Goal: Task Accomplishment & Management: Complete application form

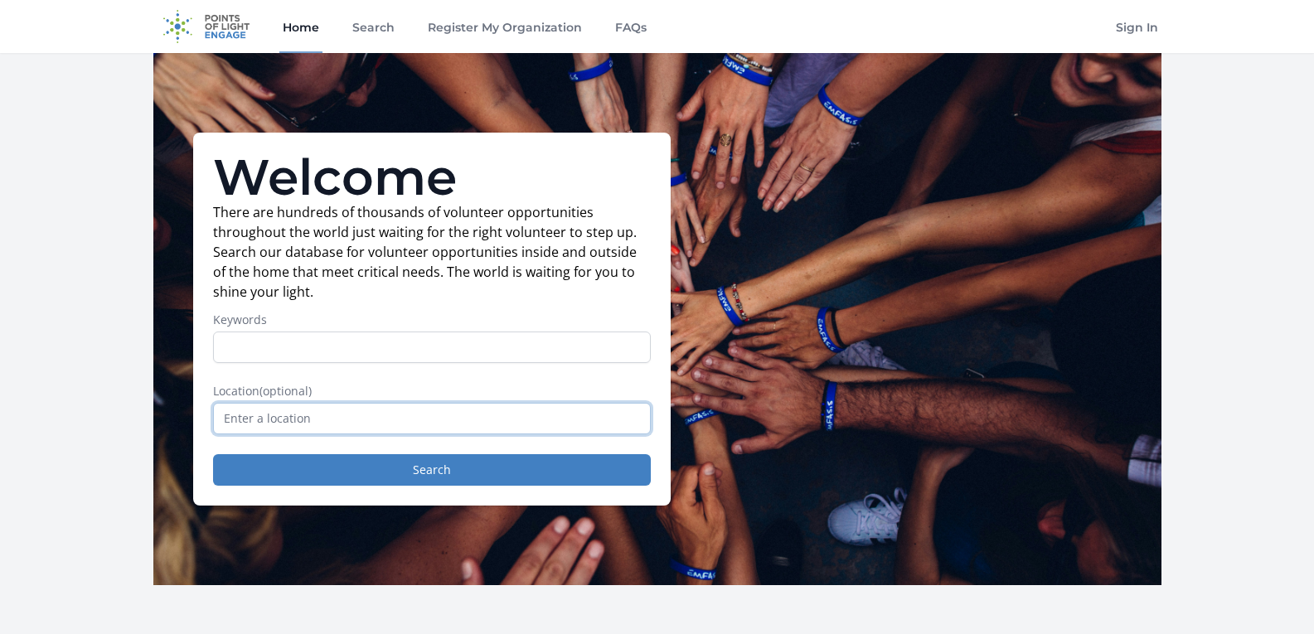
click at [511, 426] on input "text" at bounding box center [432, 418] width 438 height 31
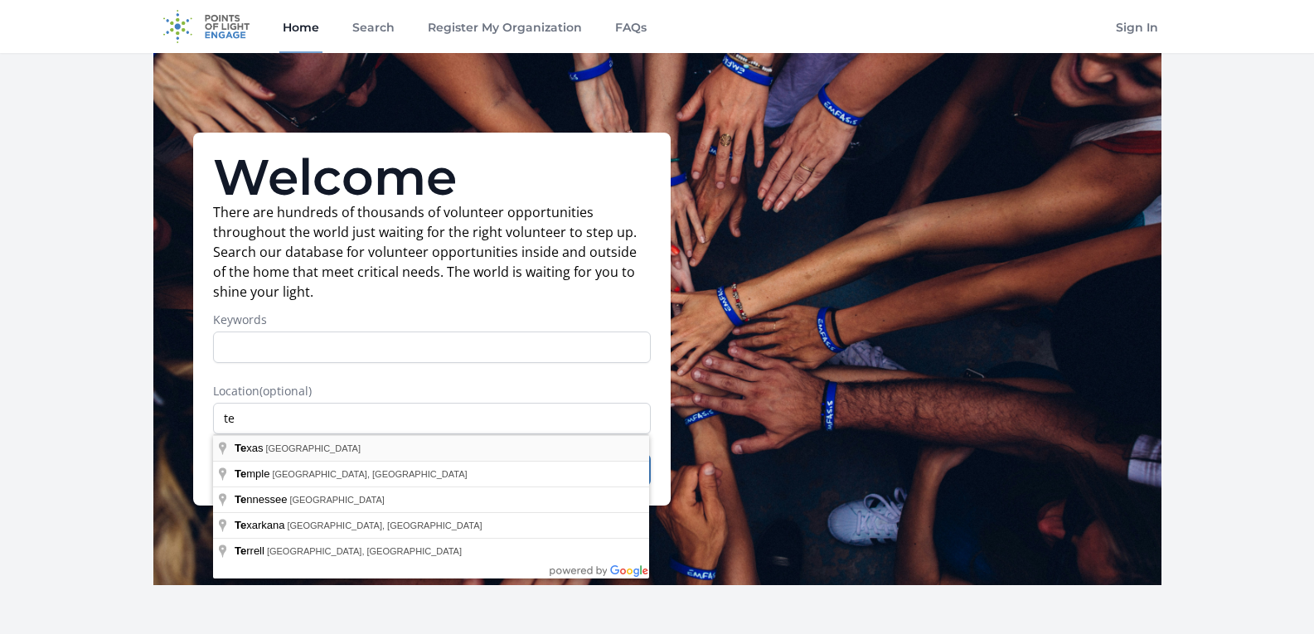
type input "[US_STATE], [GEOGRAPHIC_DATA]"
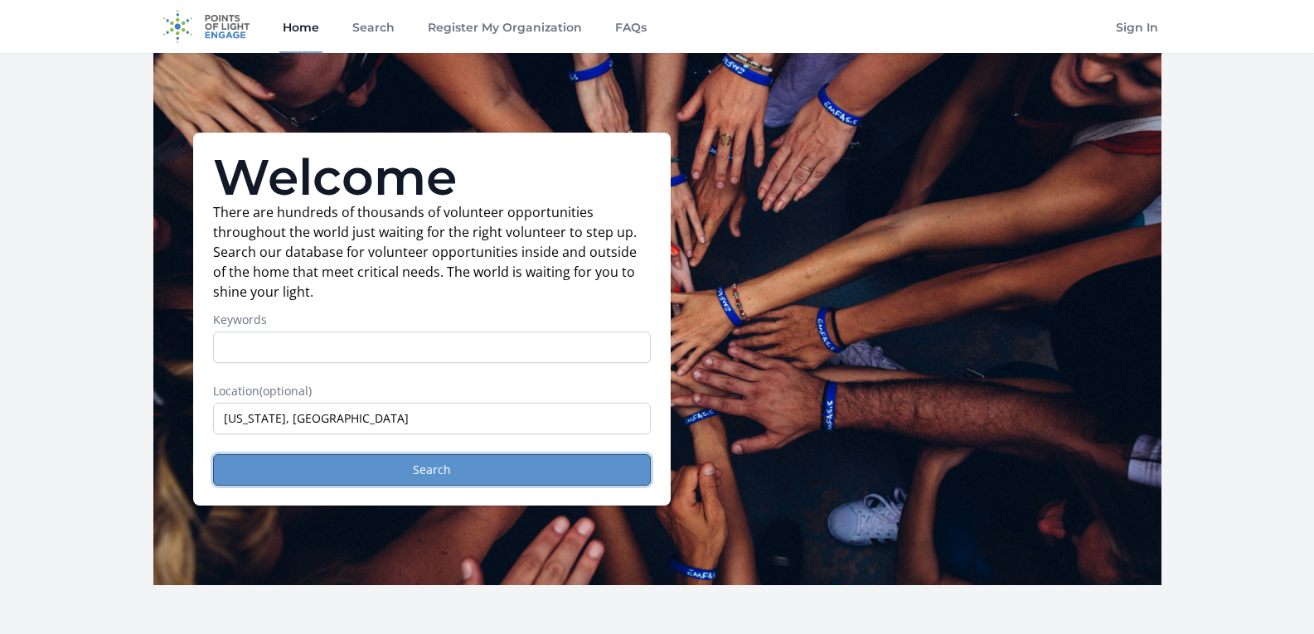
click at [502, 466] on button "Search" at bounding box center [432, 469] width 438 height 31
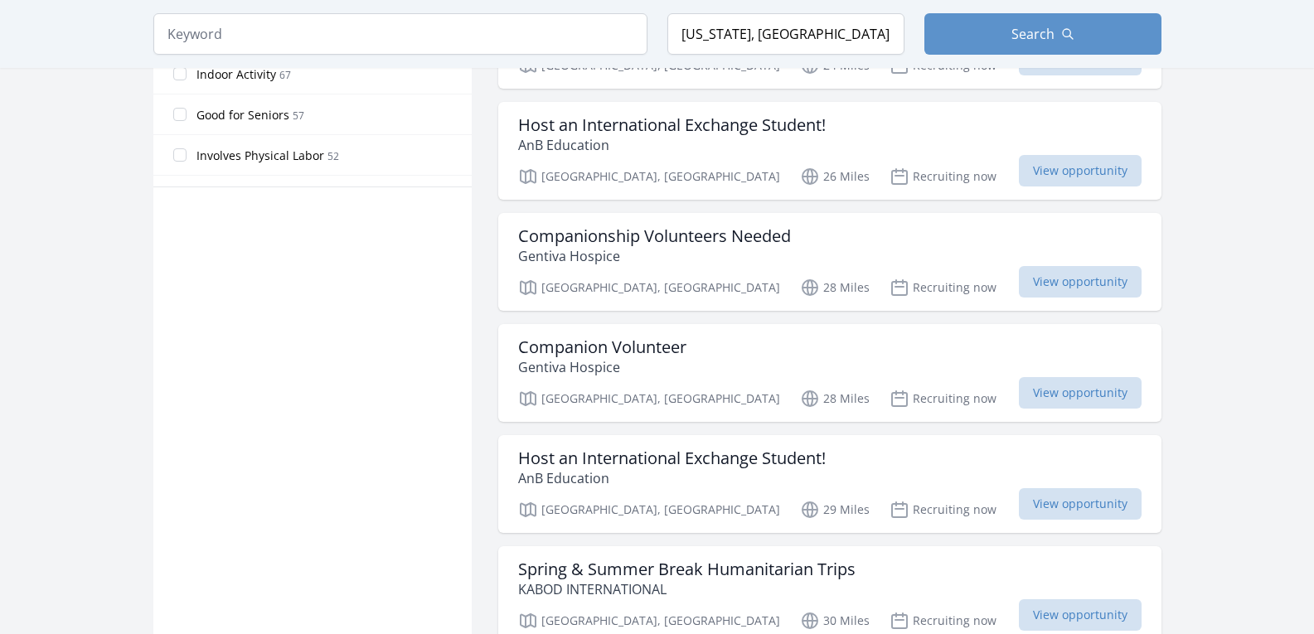
scroll to position [1034, 0]
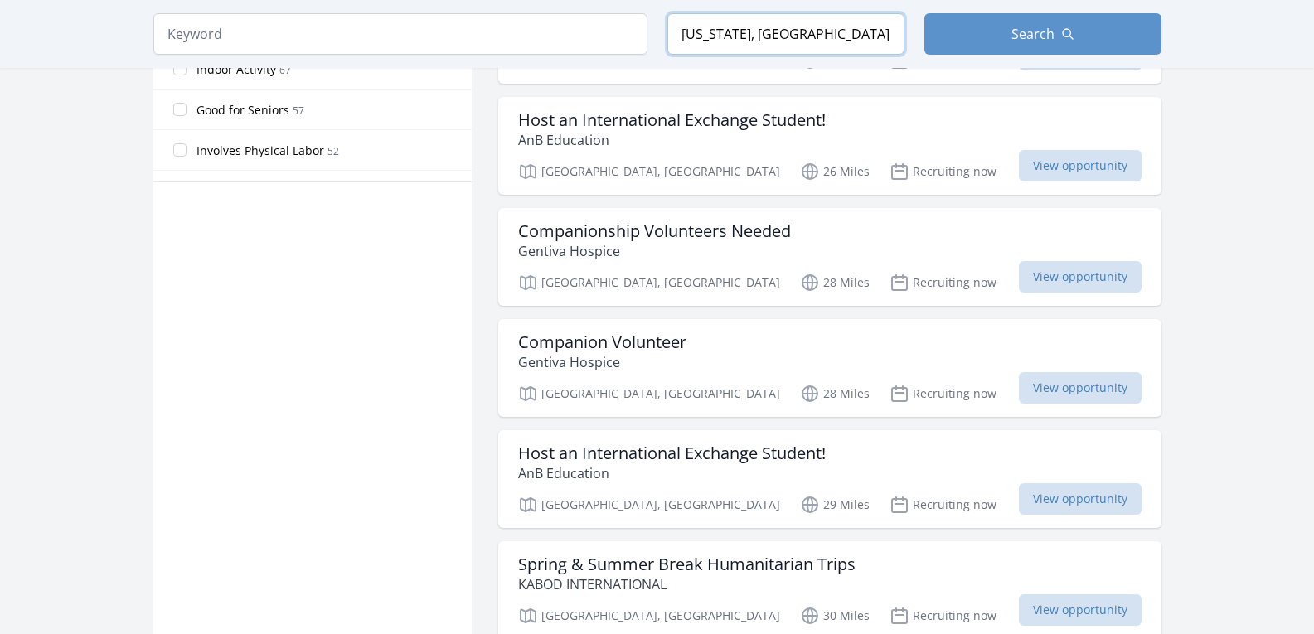
drag, startPoint x: 847, startPoint y: 44, endPoint x: 550, endPoint y: 43, distance: 297.6
click at [550, 43] on form "Keyword Location [US_STATE], [GEOGRAPHIC_DATA] Search" at bounding box center [657, 33] width 1008 height 41
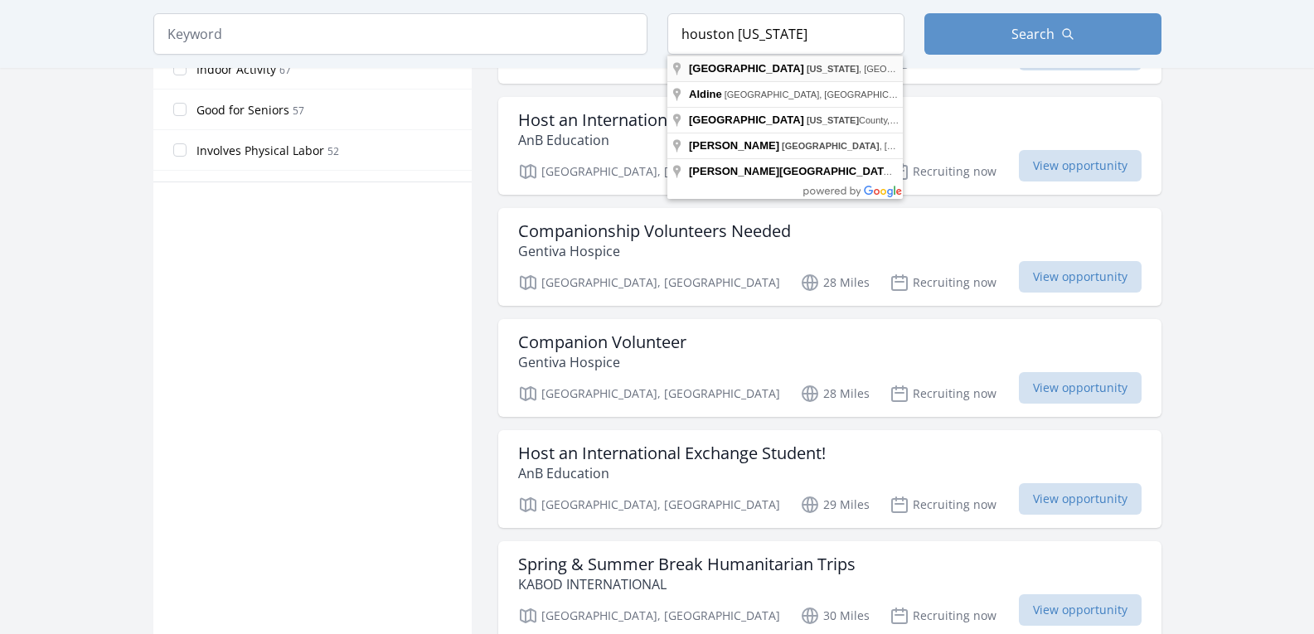
type input "[GEOGRAPHIC_DATA], [US_STATE], [GEOGRAPHIC_DATA]"
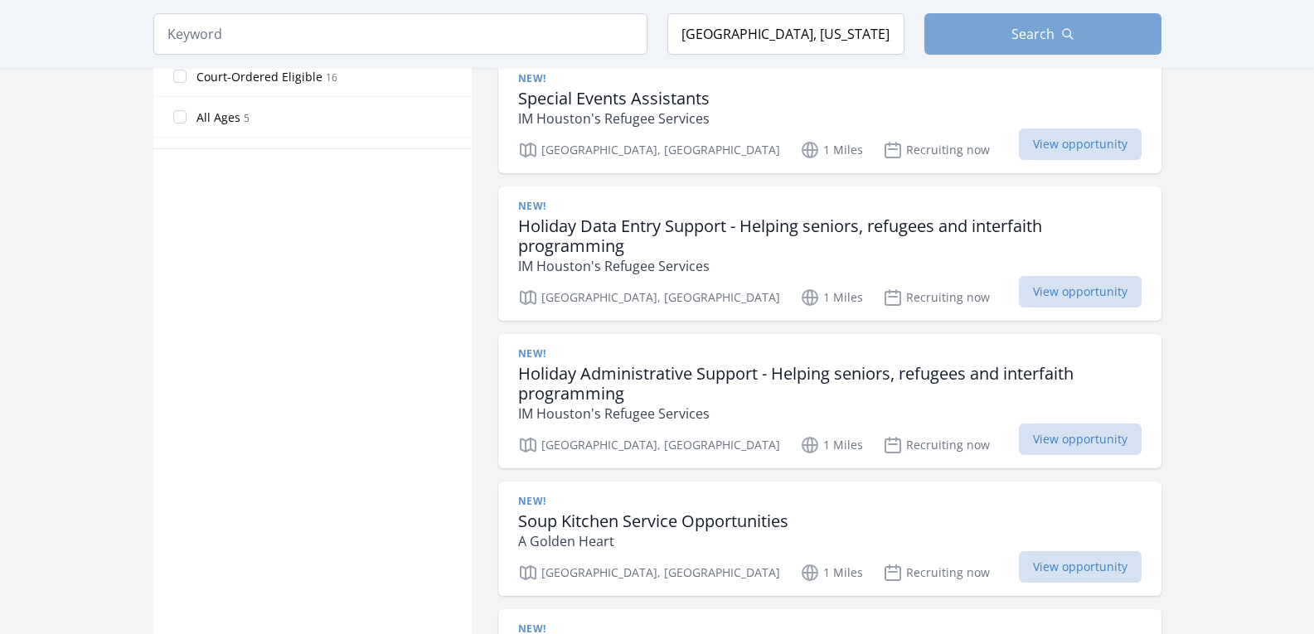
scroll to position [1001, 0]
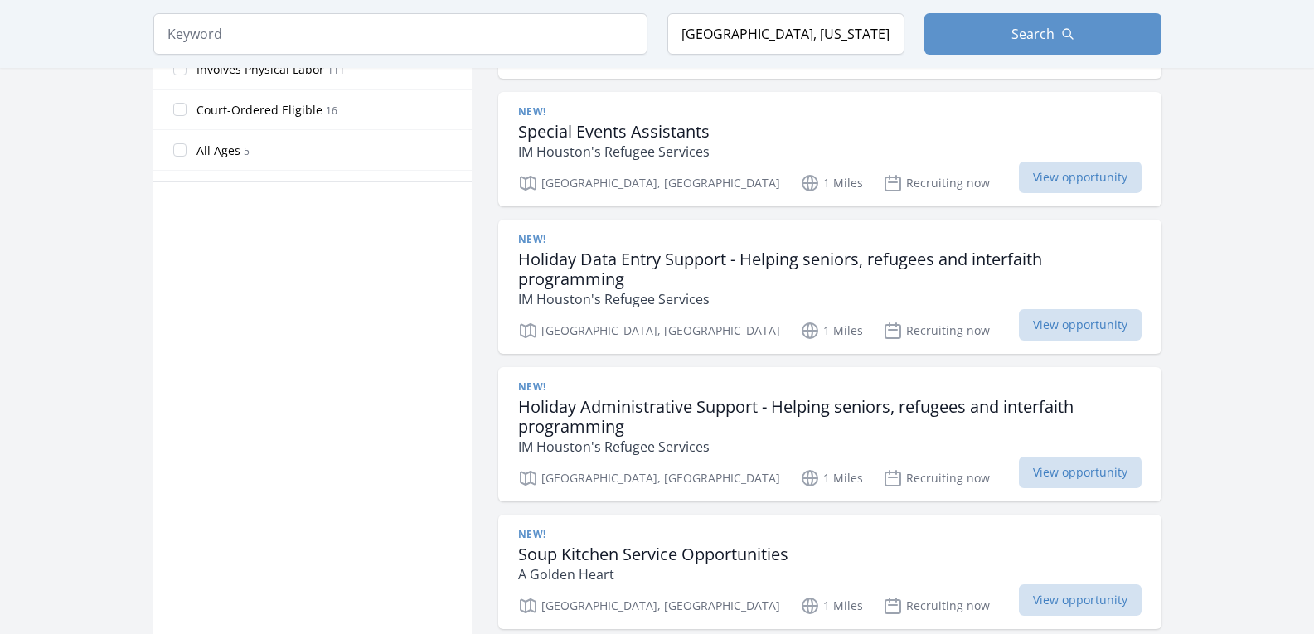
click at [1203, 239] on main "Keyword Location [GEOGRAPHIC_DATA], [US_STATE], [GEOGRAPHIC_DATA] Search Active…" at bounding box center [657, 461] width 1314 height 2819
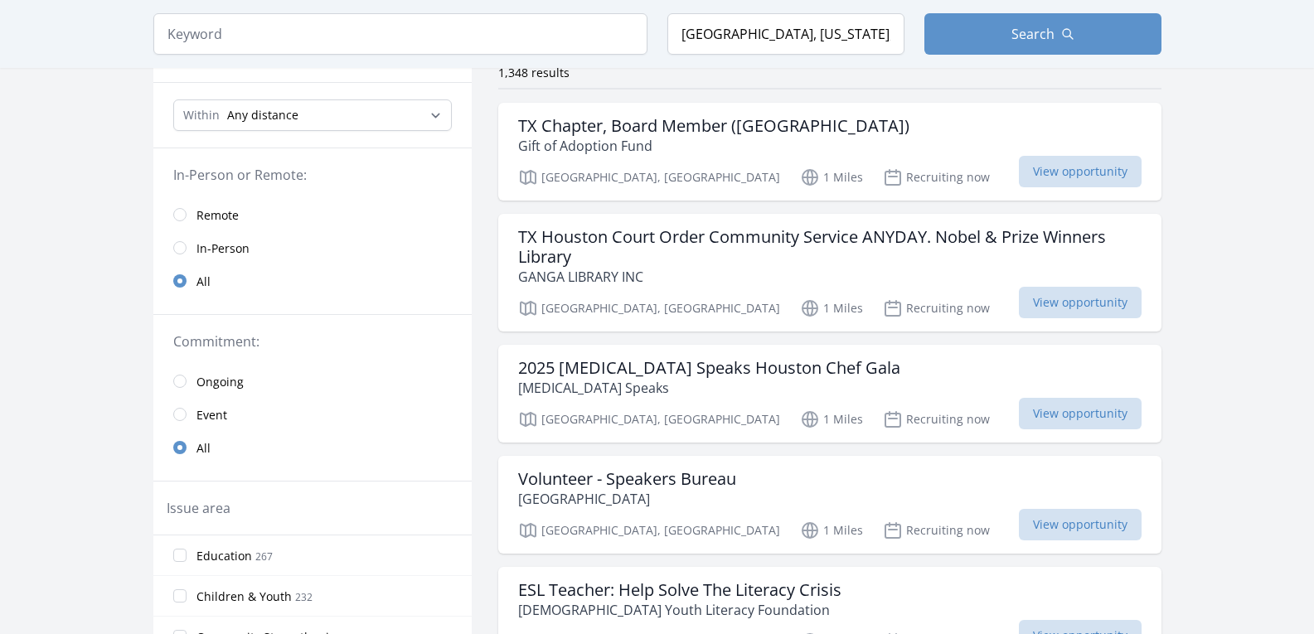
scroll to position [141, 0]
click at [809, 241] on h3 "TX Houston Court Order Community Service ANYDAY. Nobel & Prize Winners Library" at bounding box center [829, 246] width 623 height 40
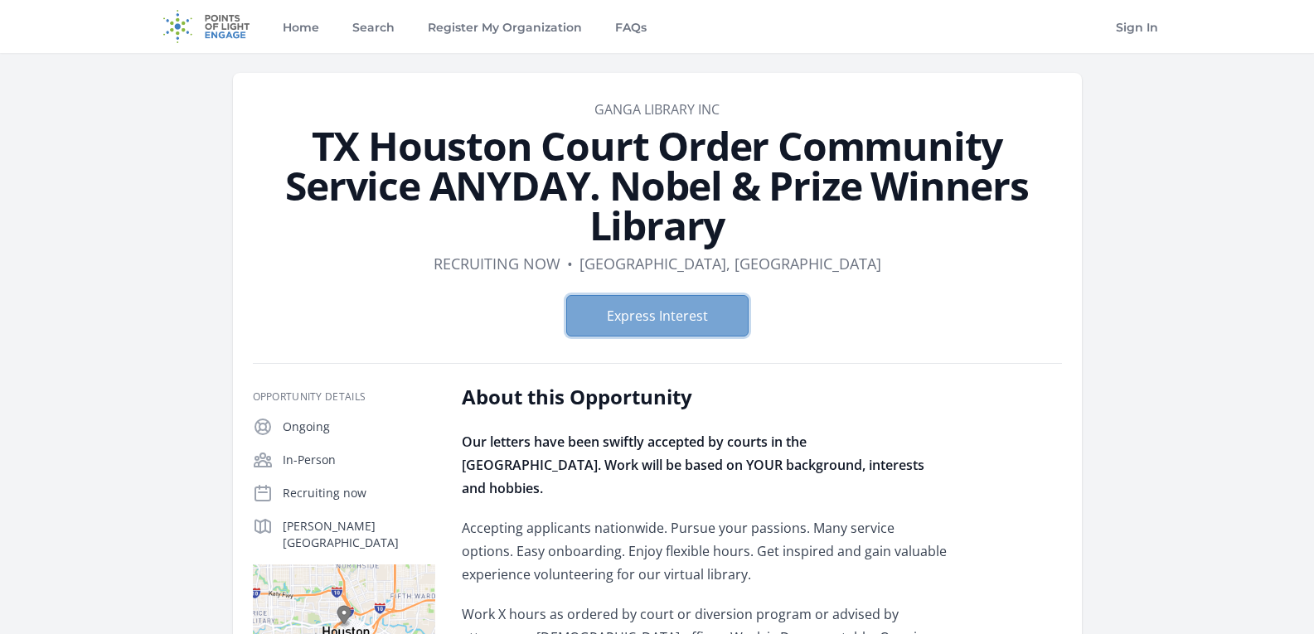
click at [689, 310] on button "Express Interest" at bounding box center [657, 315] width 182 height 41
